Goal: Navigation & Orientation: Find specific page/section

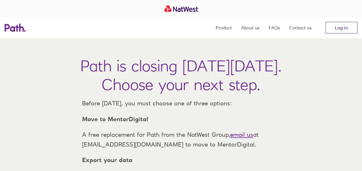
click at [333, 29] on link "Log in" at bounding box center [341, 28] width 32 height 12
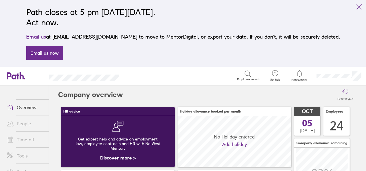
scroll to position [51, 113]
click at [32, 140] on link "Time off" at bounding box center [25, 140] width 46 height 12
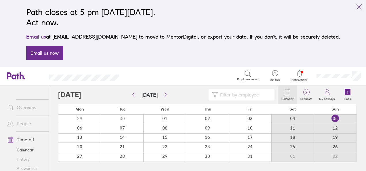
click at [28, 150] on link "Calendar" at bounding box center [25, 149] width 46 height 9
click at [128, 115] on div at bounding box center [122, 119] width 43 height 9
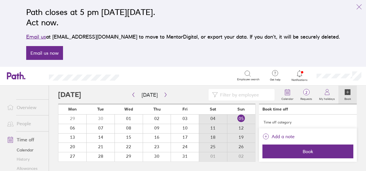
click at [26, 157] on link "History" at bounding box center [25, 159] width 46 height 9
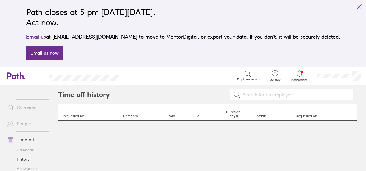
click at [29, 151] on link "Calendar" at bounding box center [25, 149] width 46 height 9
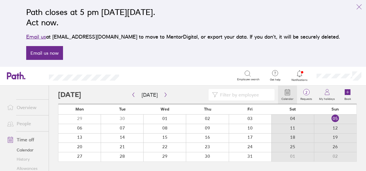
click at [360, 7] on icon "link" at bounding box center [359, 6] width 7 height 7
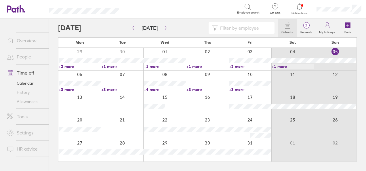
click at [224, 29] on input at bounding box center [244, 27] width 53 height 11
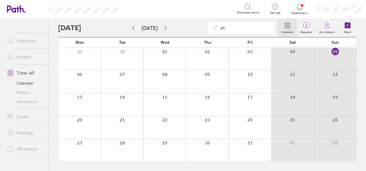
type input "v"
type input "ch"
